Goal: Task Accomplishment & Management: Use online tool/utility

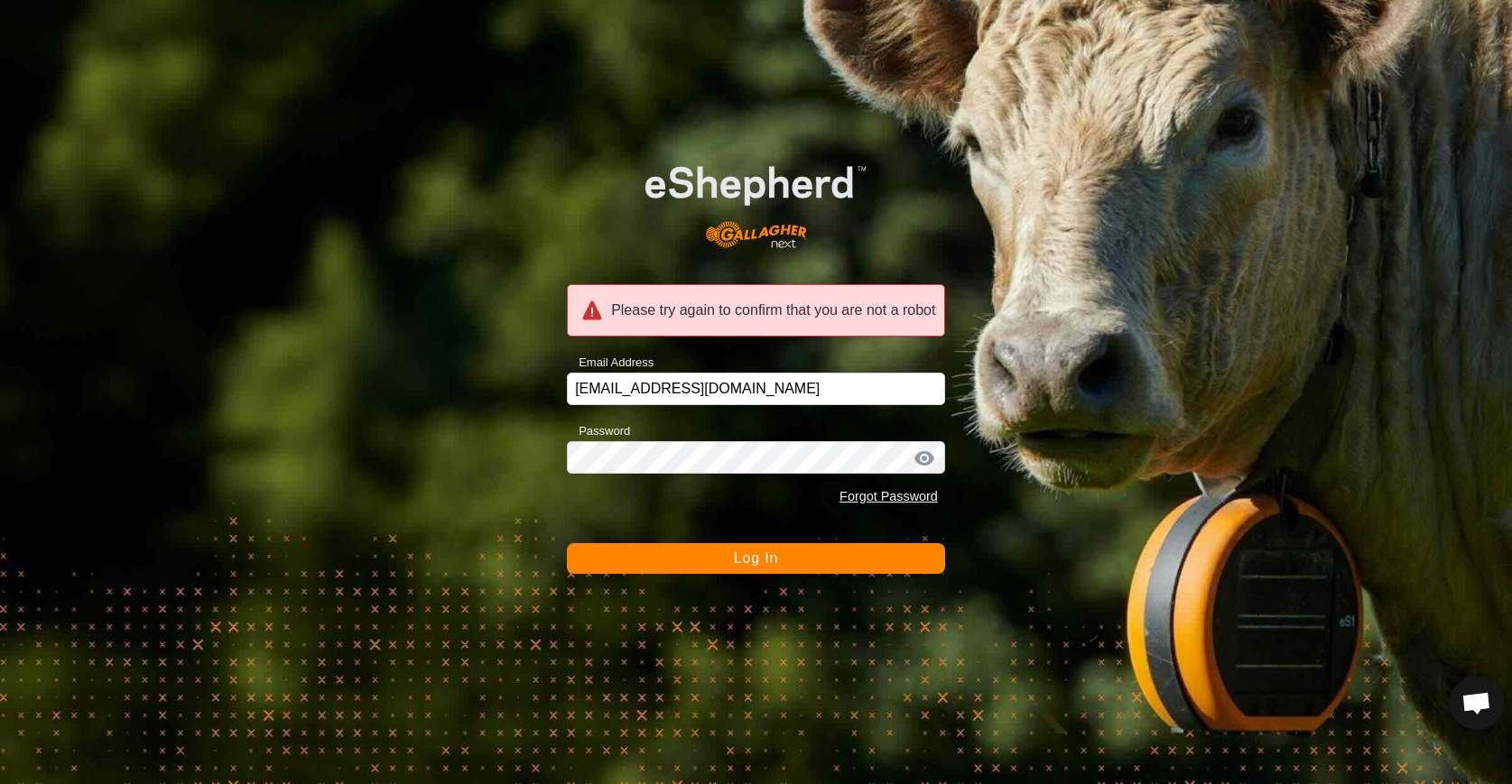
click at [761, 556] on span "Log In" at bounding box center [755, 558] width 44 height 16
click at [717, 570] on button "Log In" at bounding box center [756, 558] width 378 height 30
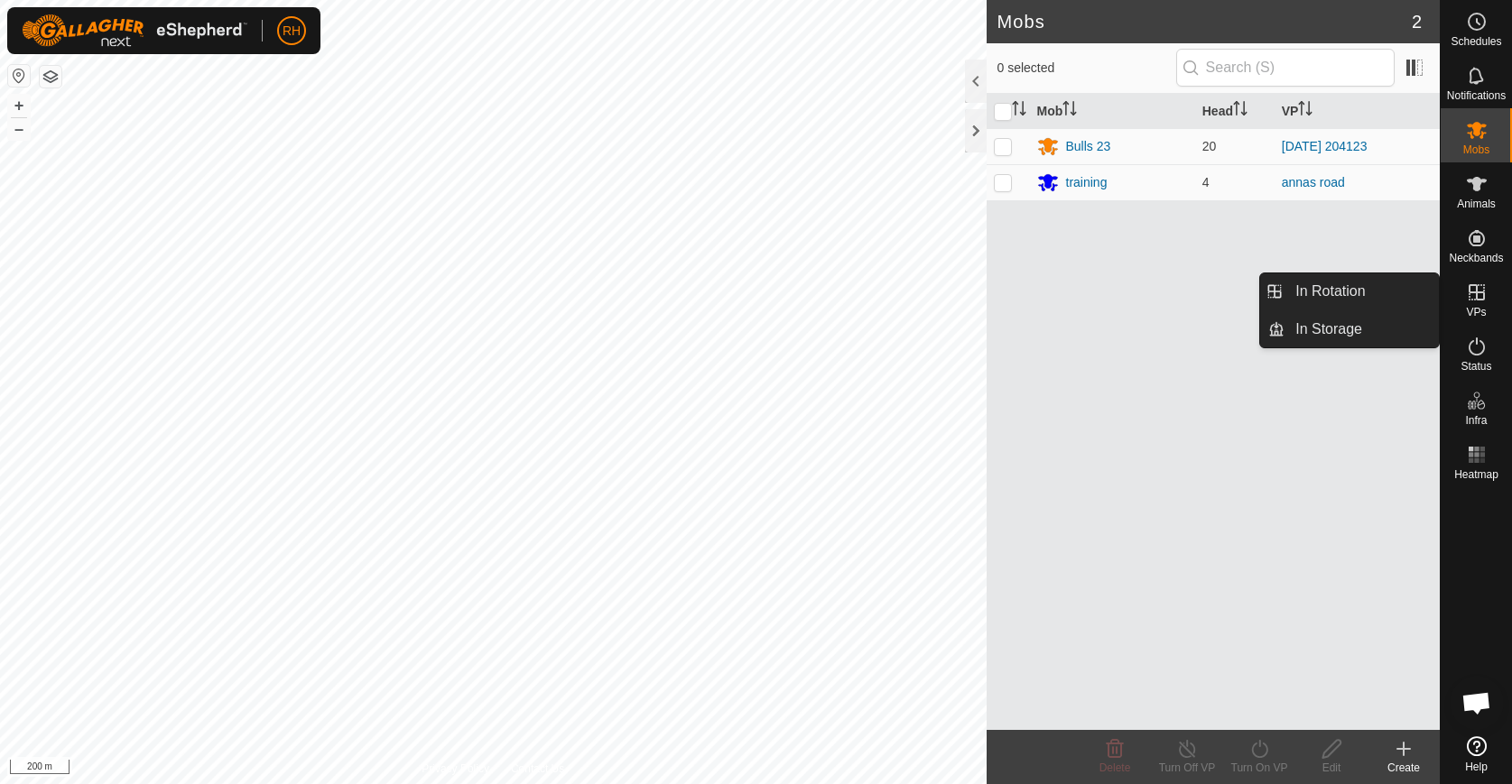
click at [1475, 296] on icon at bounding box center [1477, 293] width 22 height 22
click at [1410, 301] on link "In Rotation" at bounding box center [1362, 291] width 155 height 36
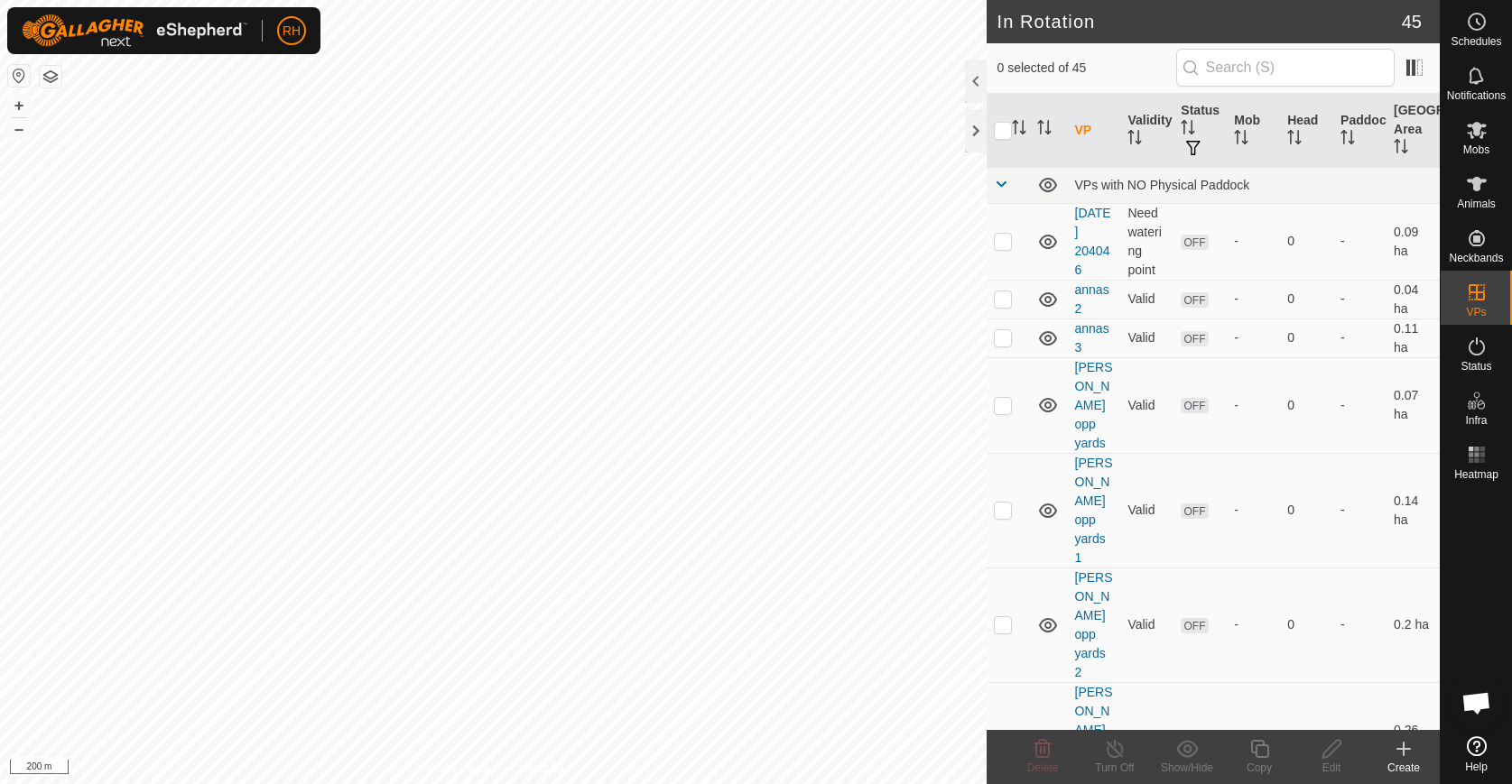
click at [1403, 750] on icon at bounding box center [1403, 749] width 0 height 13
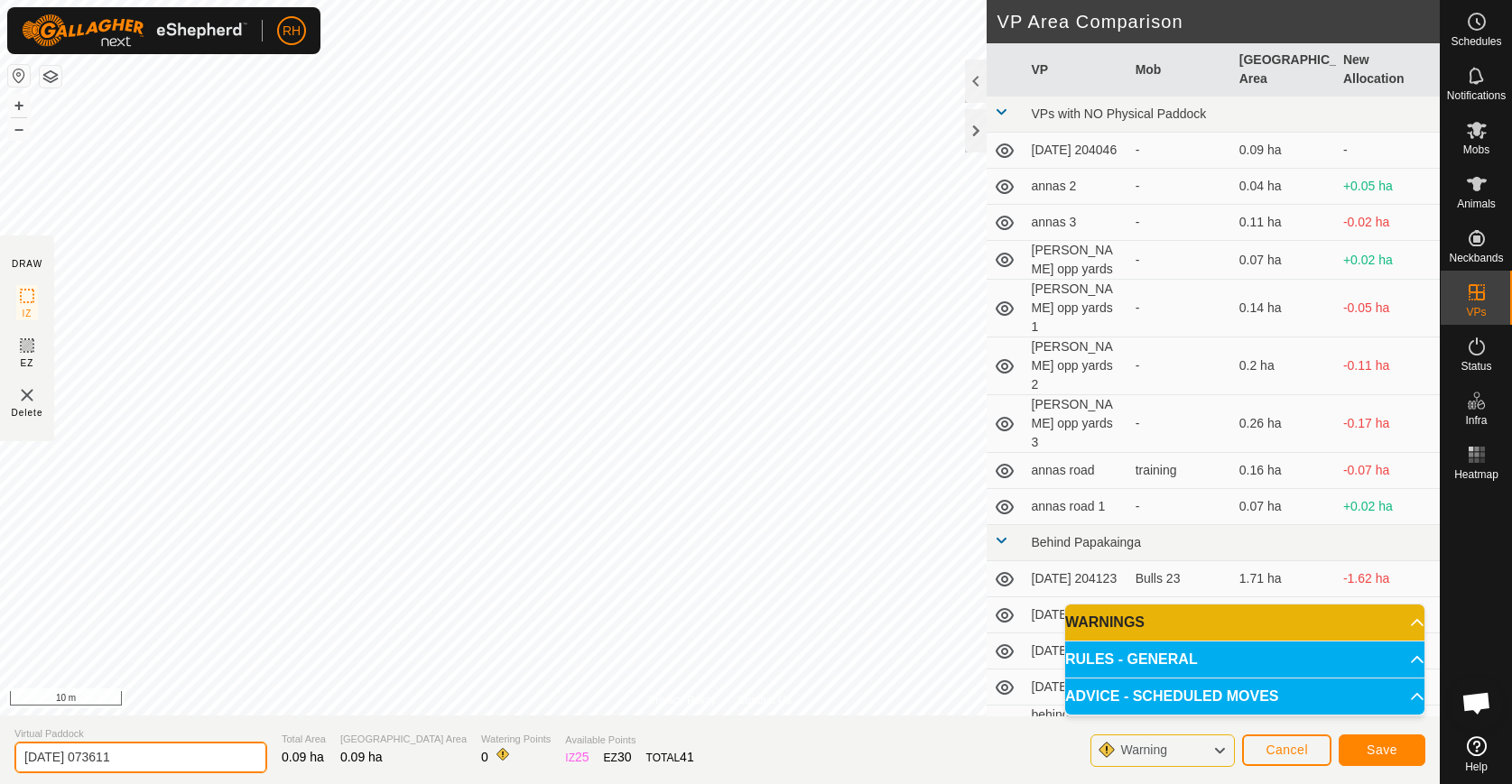
click at [90, 755] on input "[DATE] 073611" at bounding box center [141, 758] width 253 height 31
type input "[PERSON_NAME] woolshed"
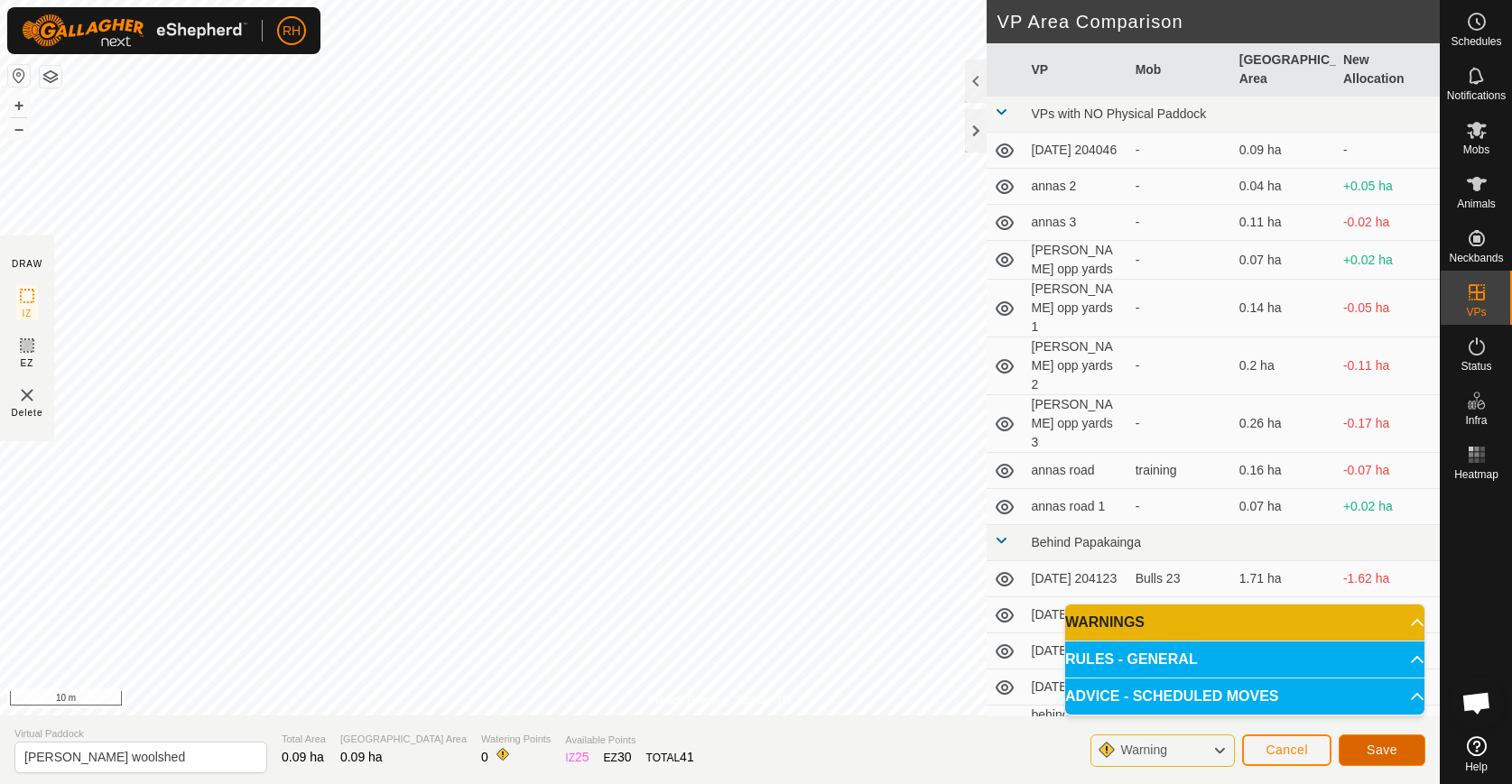
click at [1369, 751] on span "Save" at bounding box center [1381, 750] width 30 height 15
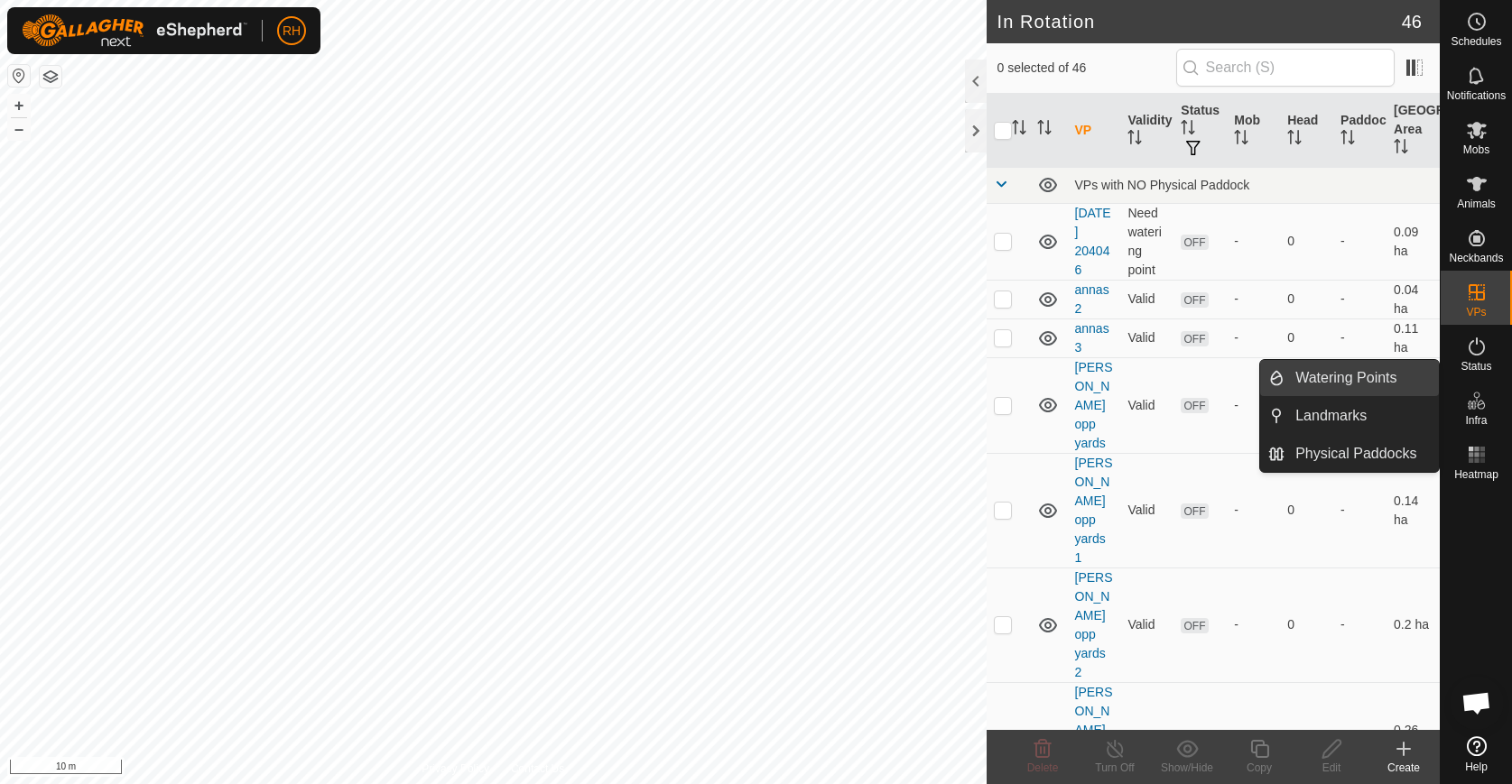
click at [1356, 388] on link "Watering Points" at bounding box center [1362, 378] width 155 height 36
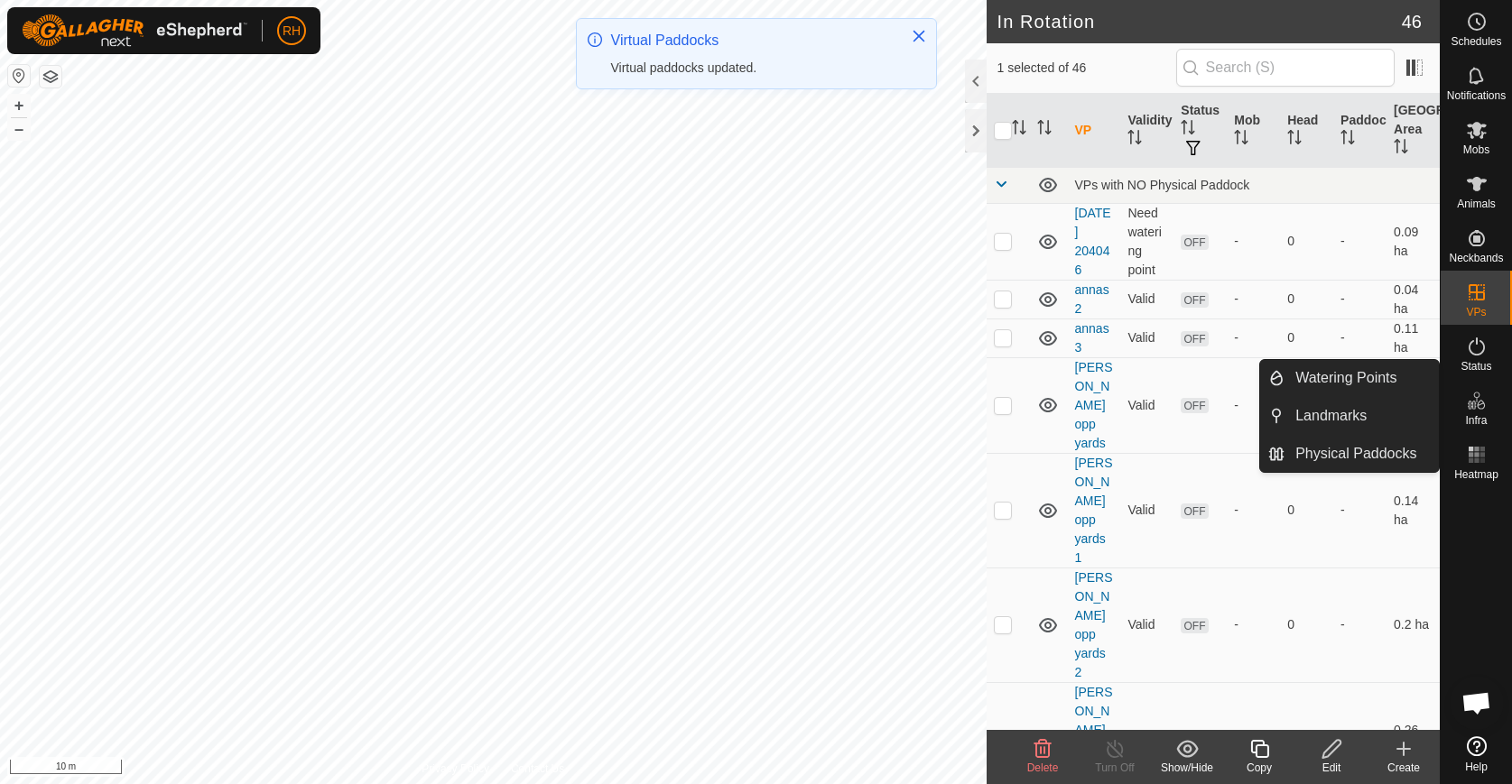
click at [1479, 400] on icon at bounding box center [1477, 400] width 22 height 22
click at [1372, 415] on link "Landmarks" at bounding box center [1362, 415] width 155 height 36
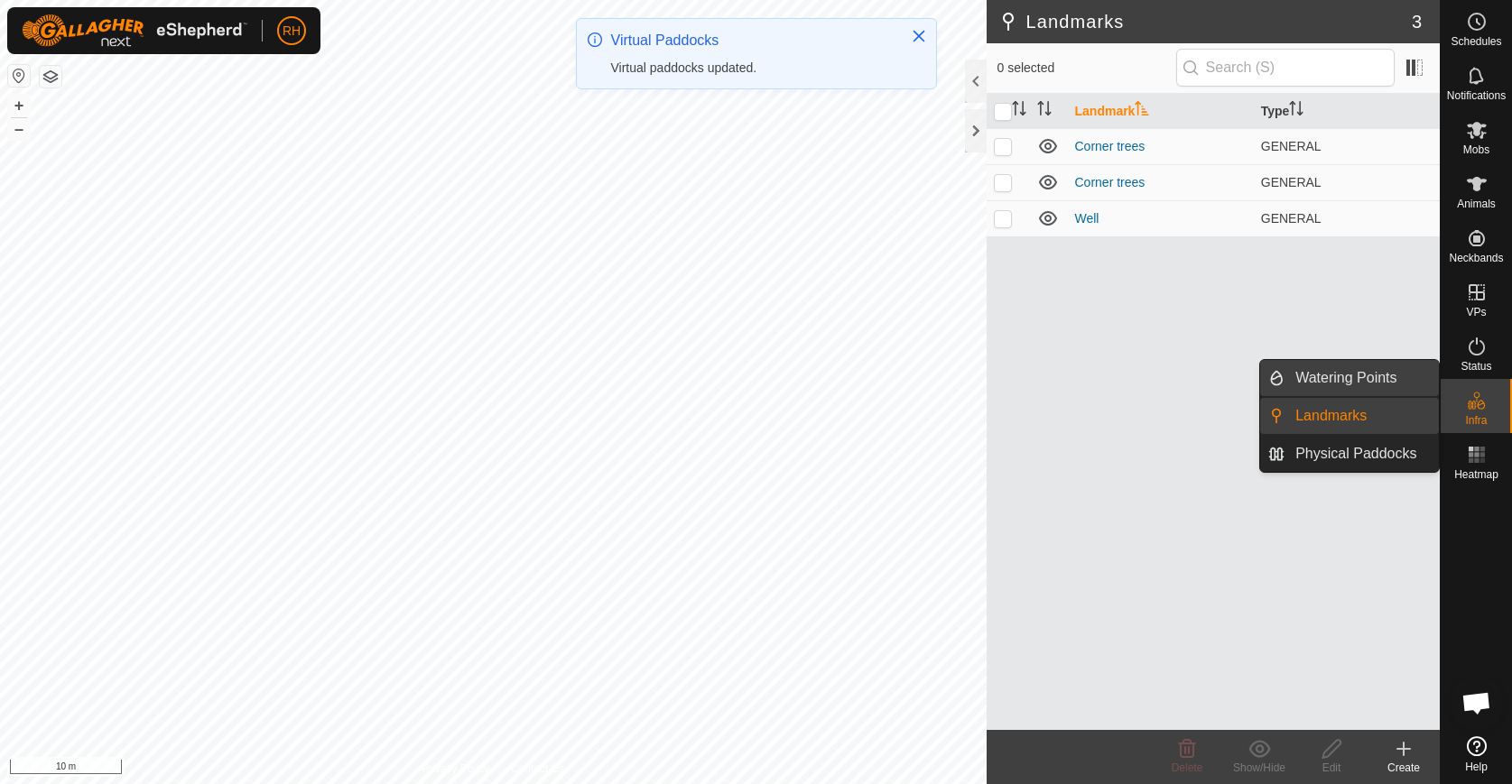
click at [1374, 380] on link "Watering Points" at bounding box center [1362, 378] width 155 height 36
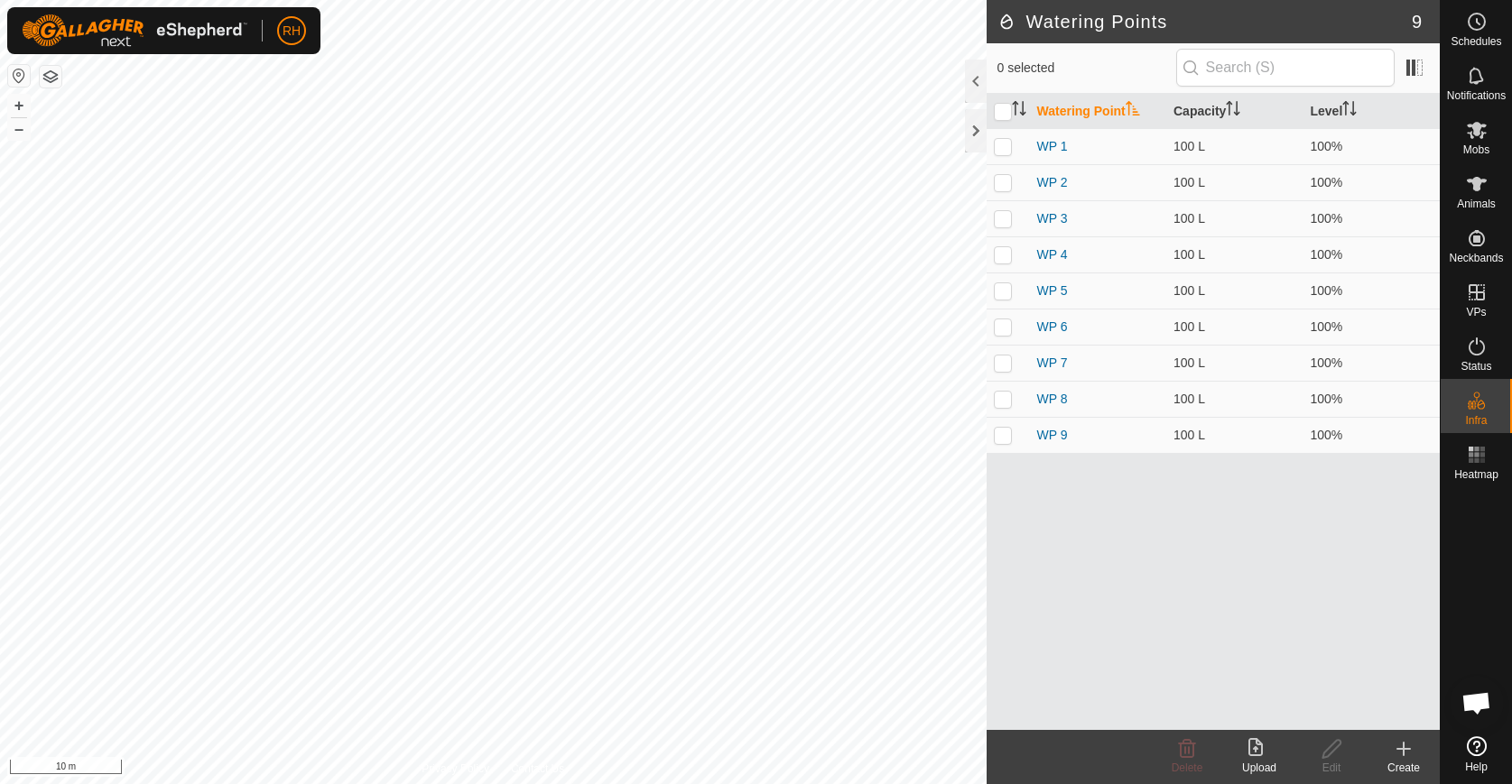
click at [1394, 758] on icon at bounding box center [1403, 749] width 22 height 22
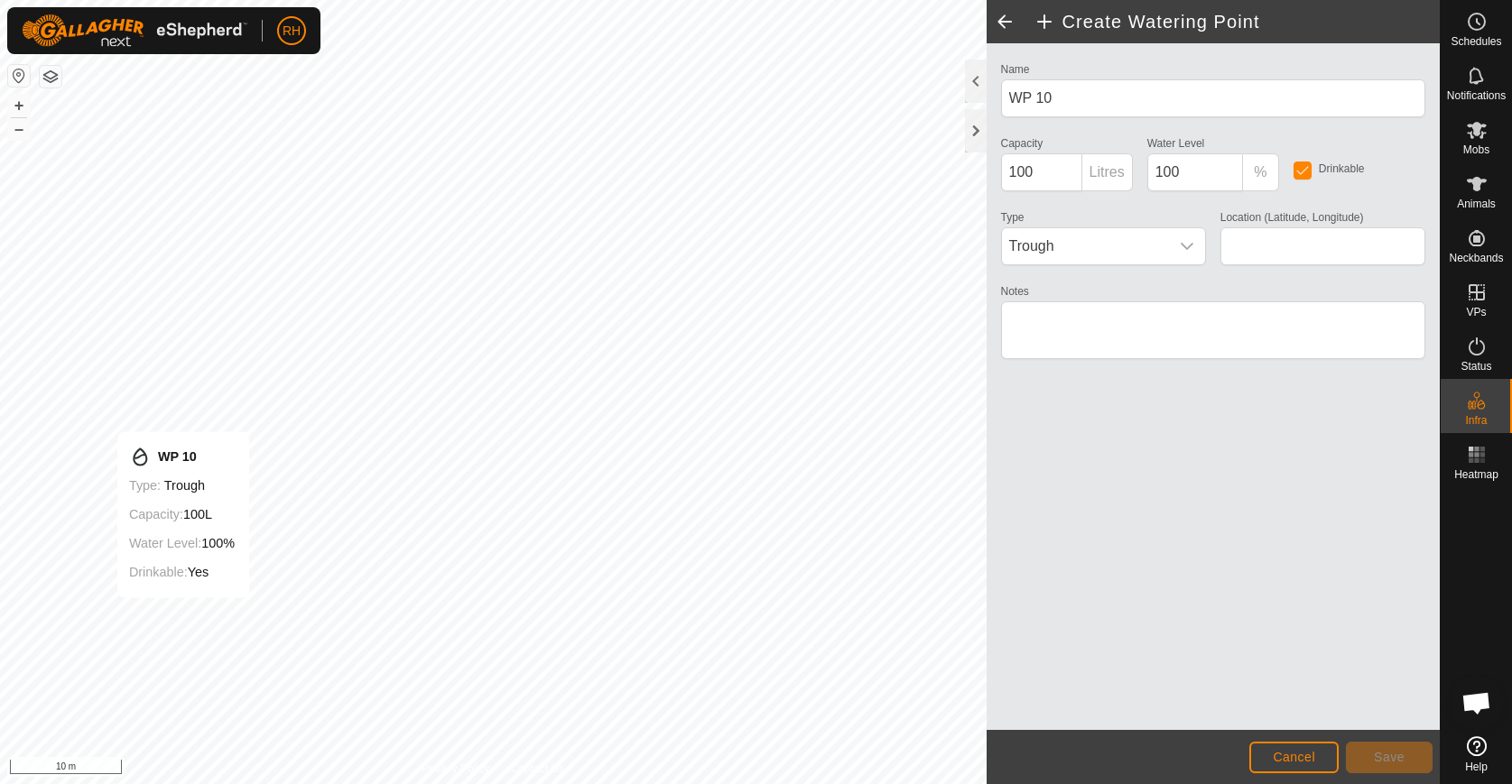
type input "-39.847004, 176.967607"
click at [1377, 756] on span "Save" at bounding box center [1389, 757] width 30 height 15
